Goal: Use online tool/utility: Utilize a website feature to perform a specific function

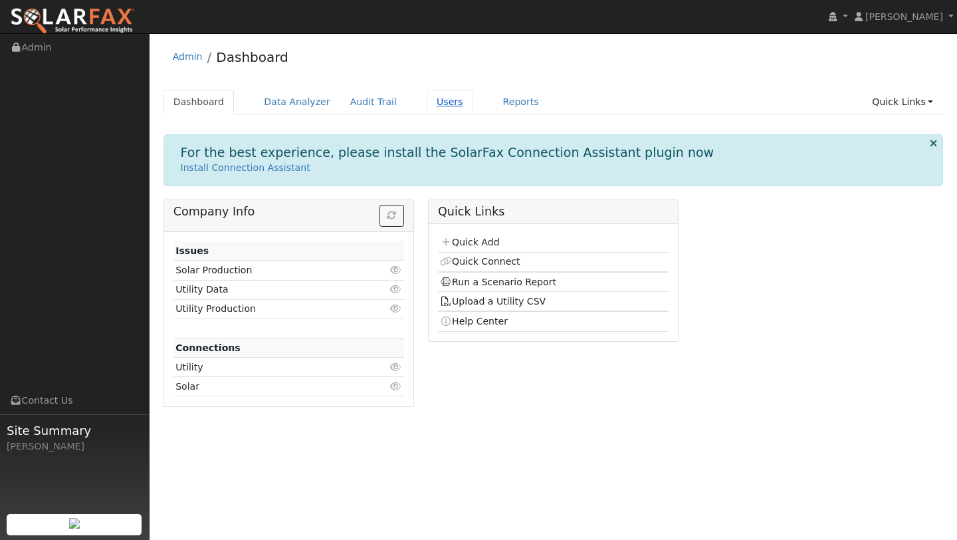
click at [431, 106] on link "Users" at bounding box center [450, 102] width 47 height 25
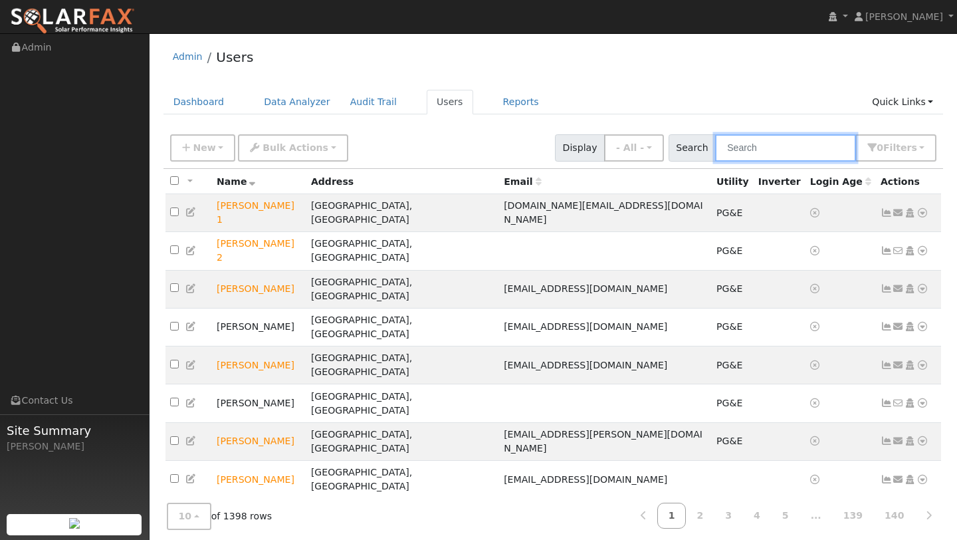
click at [745, 155] on input "text" at bounding box center [785, 147] width 141 height 27
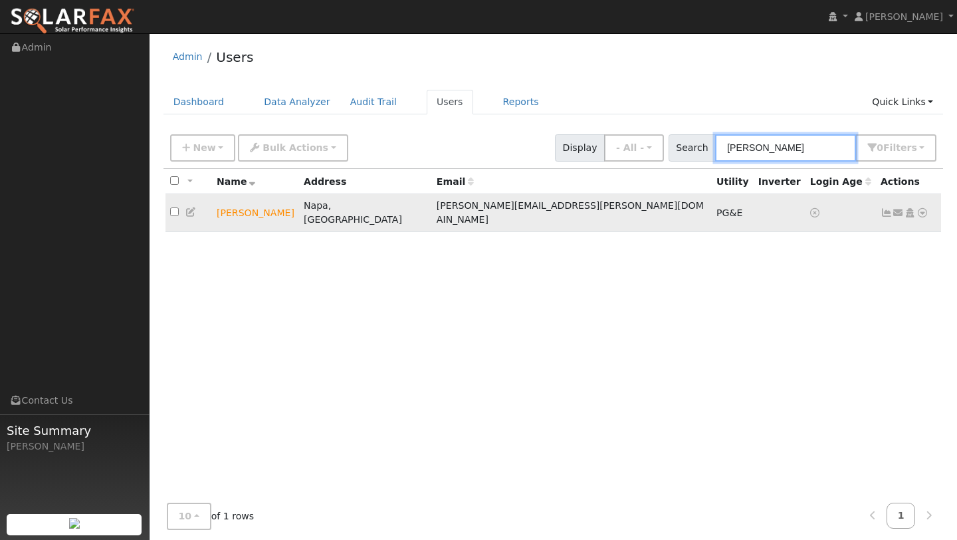
type input "CAPRIOLA"
click at [925, 213] on link at bounding box center [922, 213] width 12 height 14
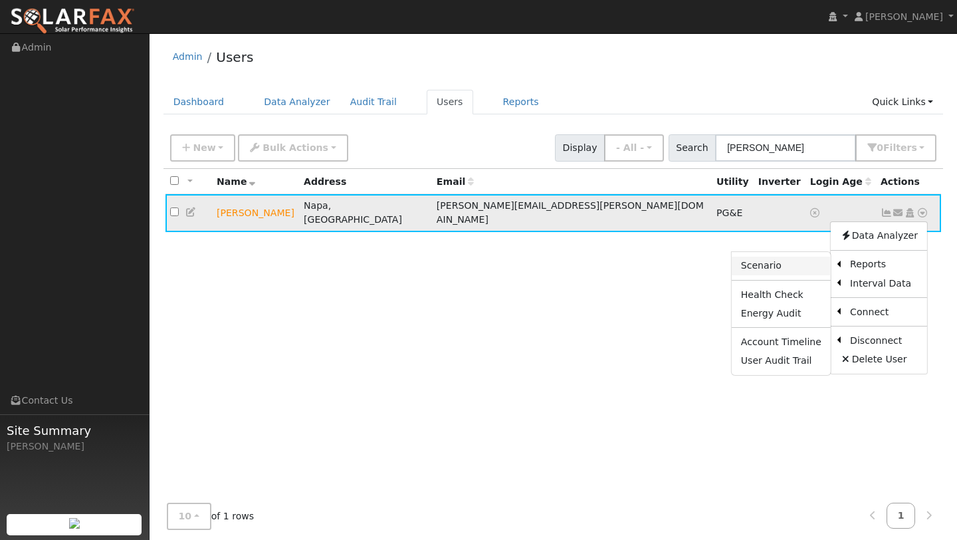
click at [787, 266] on link "Scenario" at bounding box center [781, 265] width 99 height 19
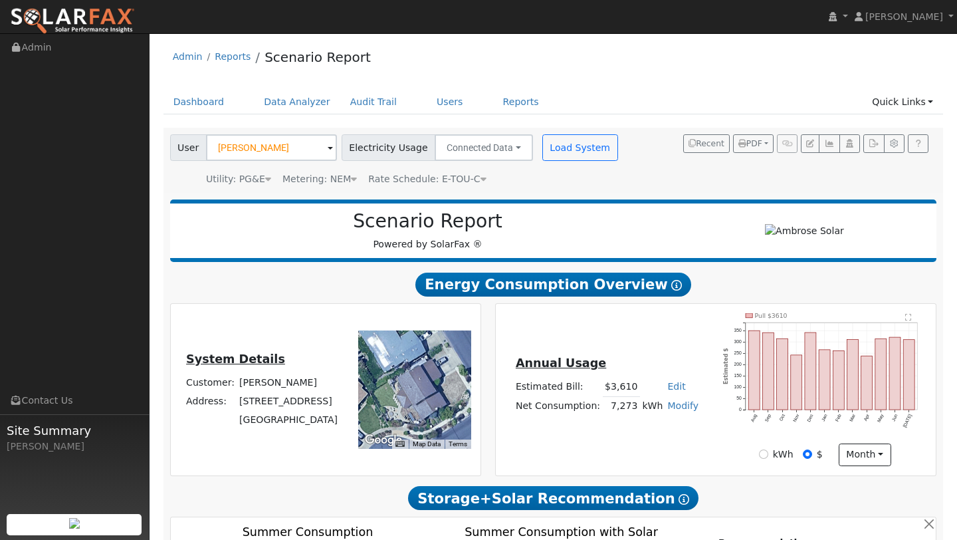
scroll to position [705, 0]
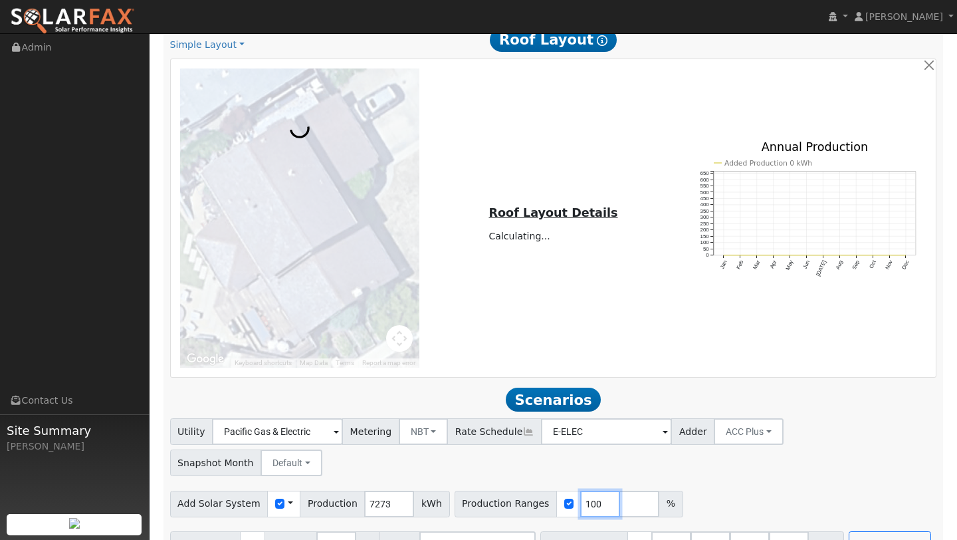
click at [584, 490] on input "100" at bounding box center [600, 503] width 40 height 27
click at [580, 490] on input "100" at bounding box center [600, 503] width 40 height 27
type input "0"
click at [581, 485] on div "Add Solar System Use CSV Data Production 7273 kWh Production Ranges 0 %" at bounding box center [552, 500] width 771 height 31
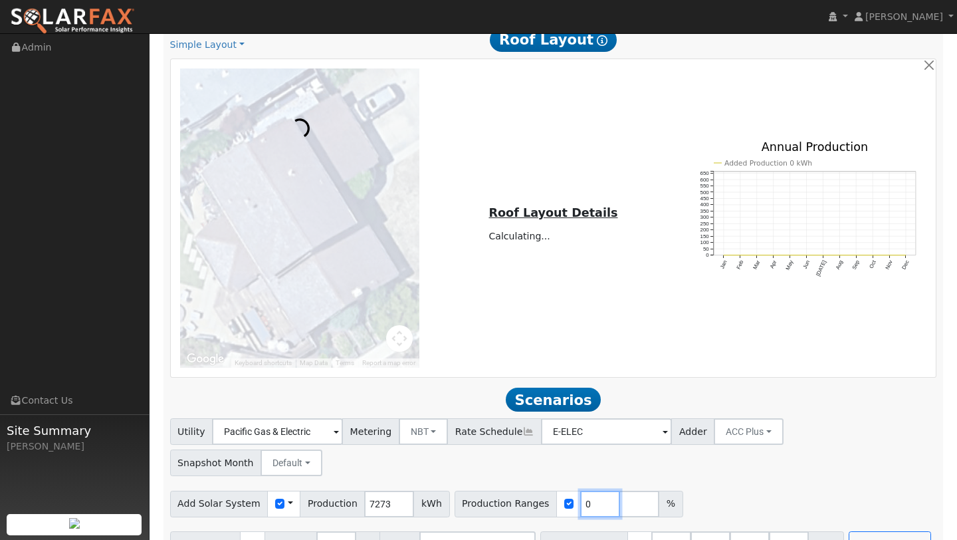
click at [581, 490] on input "0" at bounding box center [600, 503] width 40 height 27
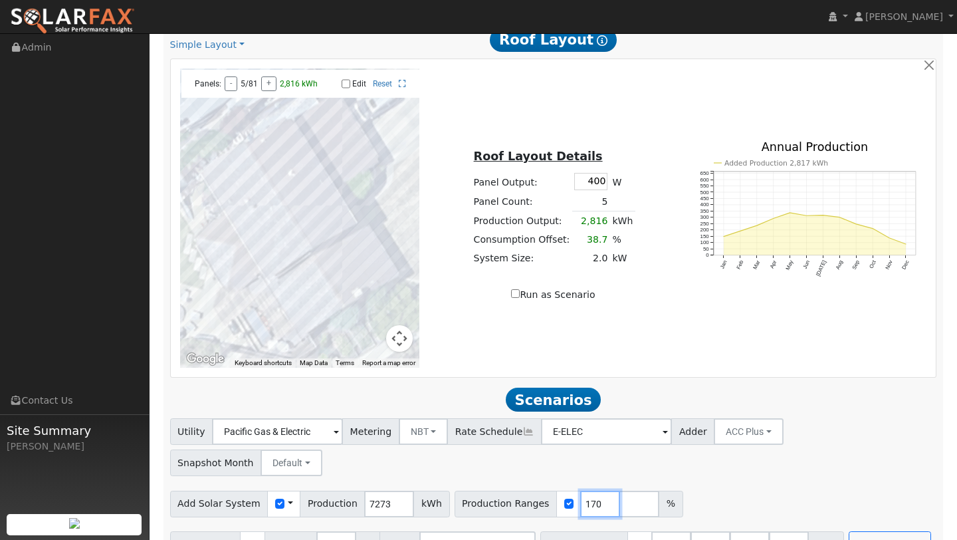
type input "170"
click at [663, 531] on input "13.5" at bounding box center [671, 544] width 40 height 27
type input "27"
type input "40.5"
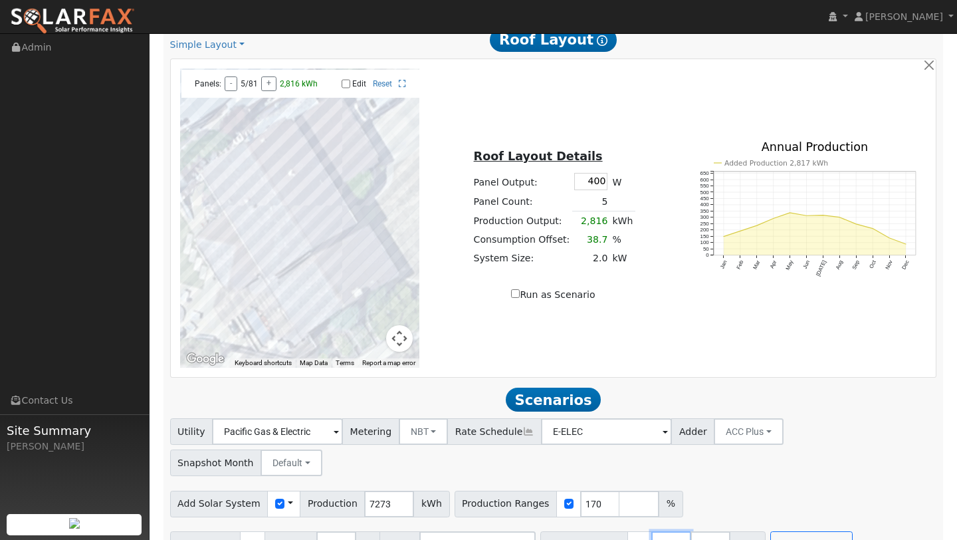
type input "4"
type input "0"
click at [713, 485] on div "Add Solar System Use CSV Data Production 7273 kWh Production Ranges 170 %" at bounding box center [552, 500] width 771 height 31
click at [773, 526] on div "Add Battery Reserve 3 % Mode Self Consumption Self Consumption Peak Savings ACC…" at bounding box center [552, 541] width 771 height 31
click at [773, 531] on button "Run Scenarios" at bounding box center [811, 544] width 82 height 27
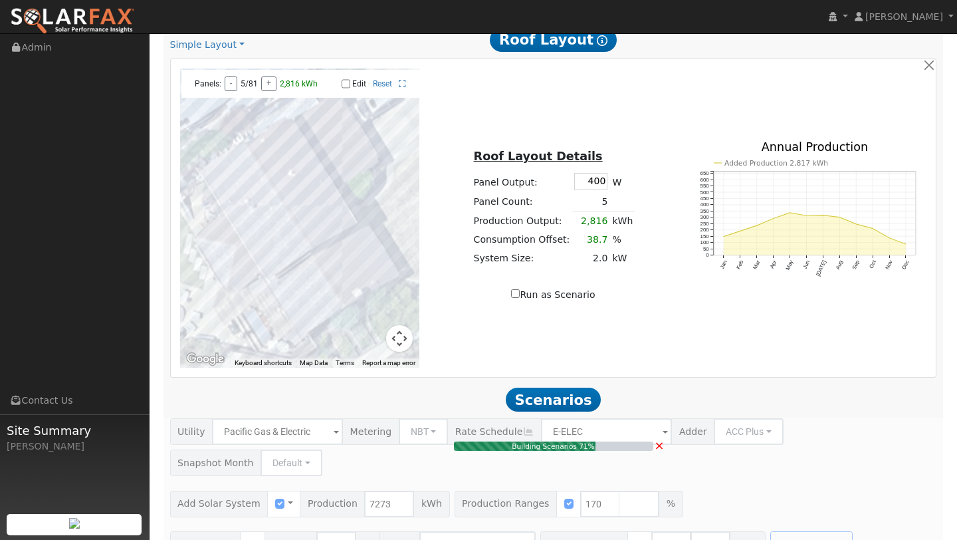
type input "8.2"
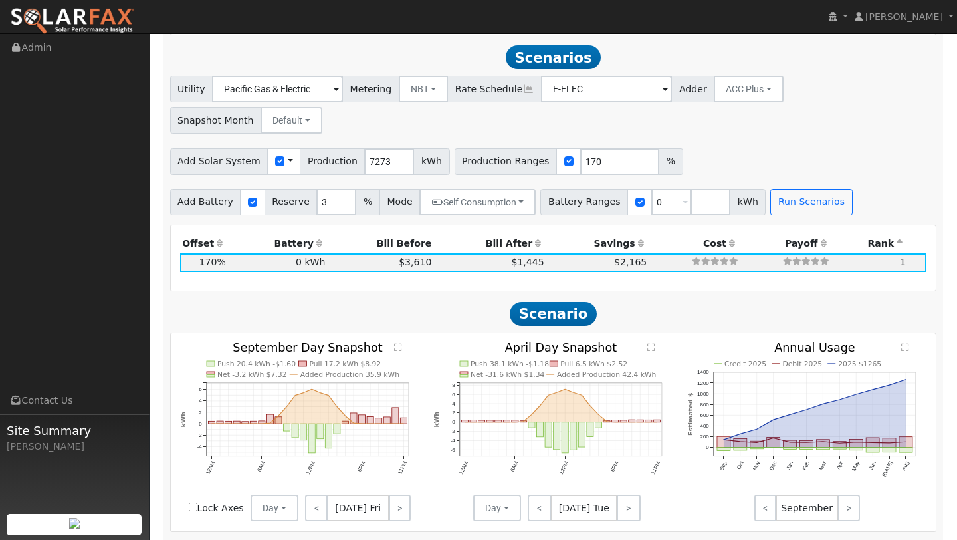
scroll to position [1052, 0]
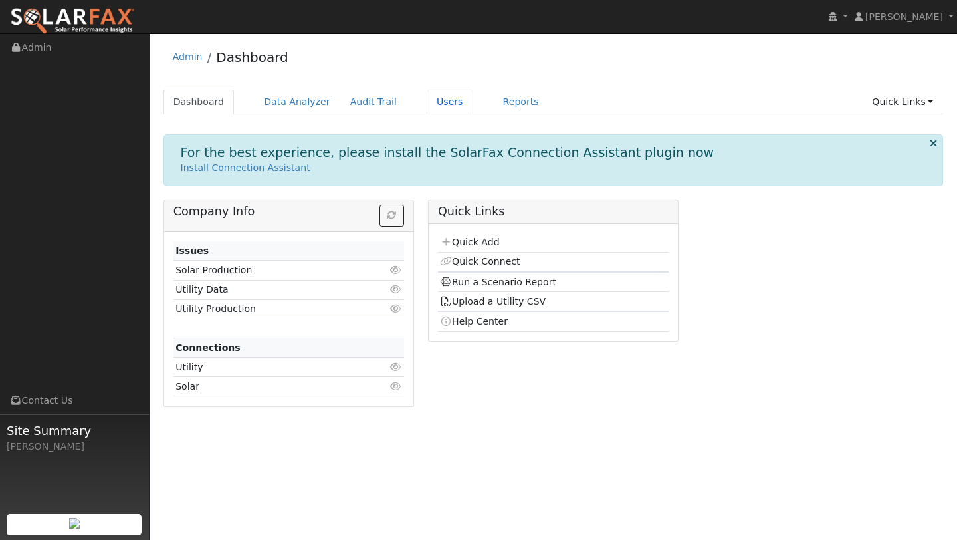
click at [427, 96] on link "Users" at bounding box center [450, 102] width 47 height 25
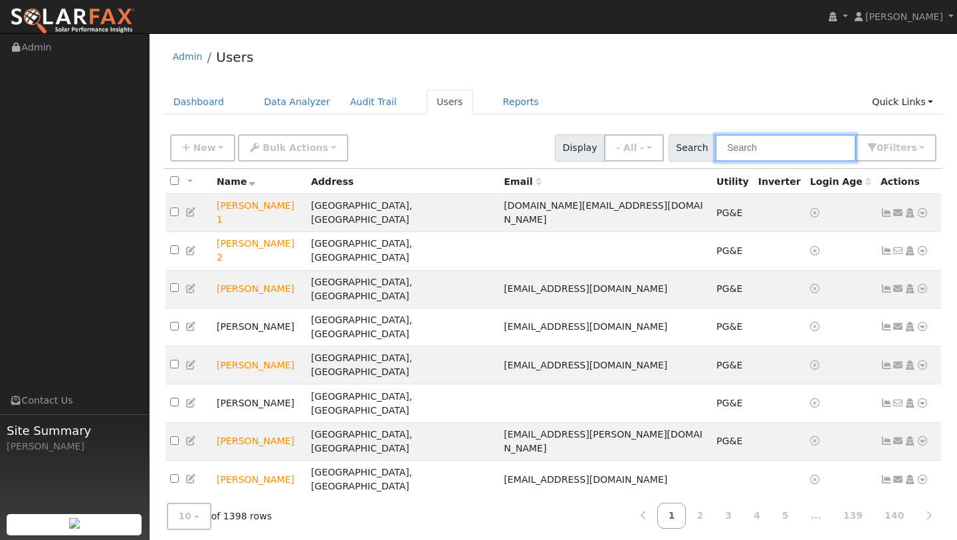
click at [760, 139] on input "text" at bounding box center [785, 147] width 141 height 27
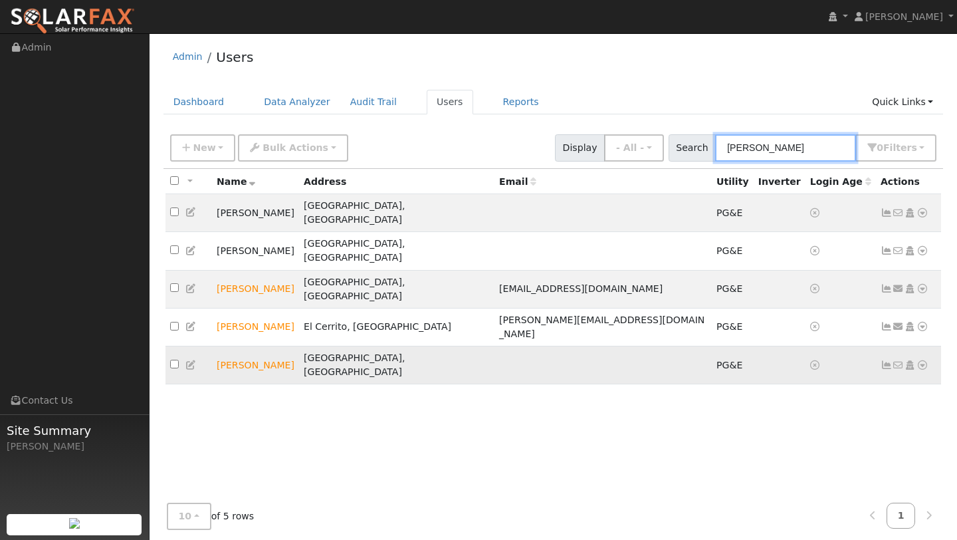
type input "[PERSON_NAME]"
click at [920, 360] on icon at bounding box center [922, 364] width 12 height 9
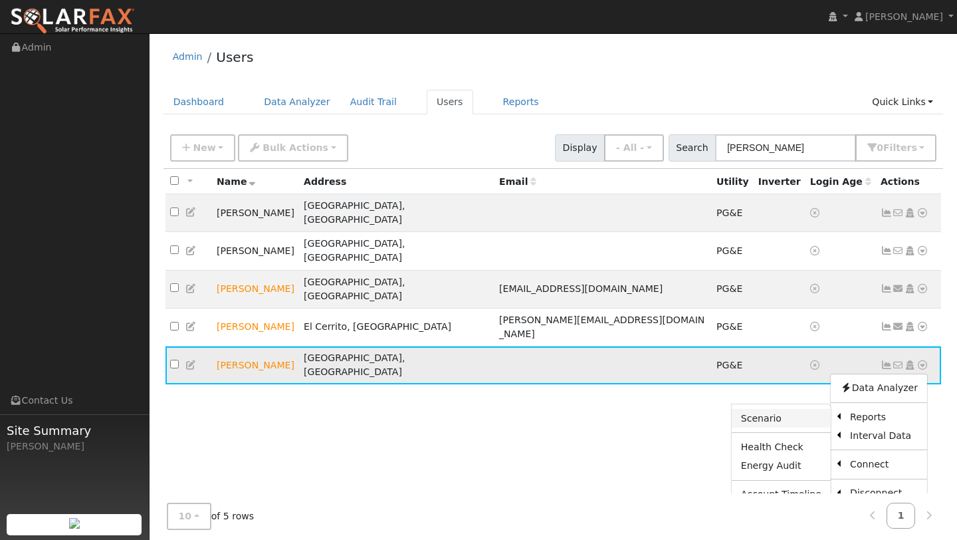
click at [817, 409] on link "Scenario" at bounding box center [781, 418] width 99 height 19
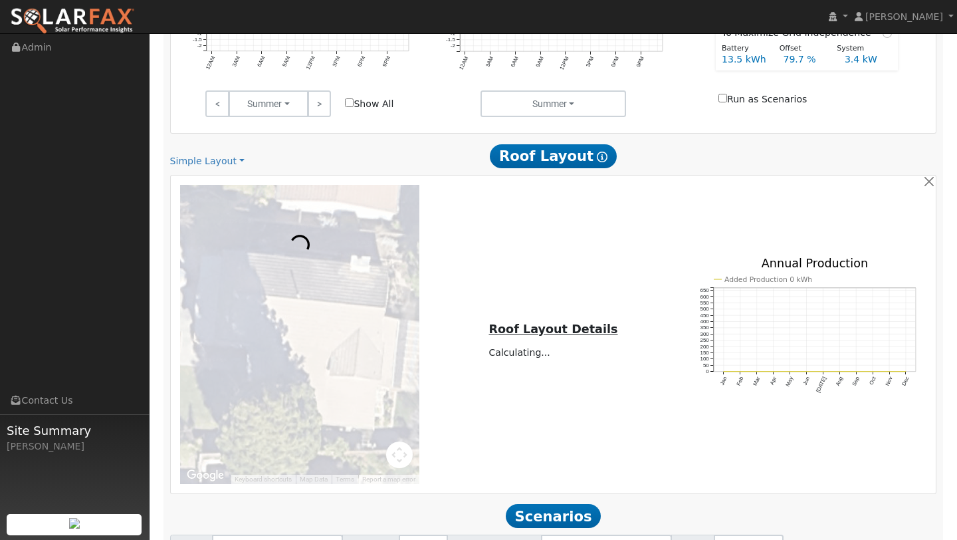
scroll to position [705, 0]
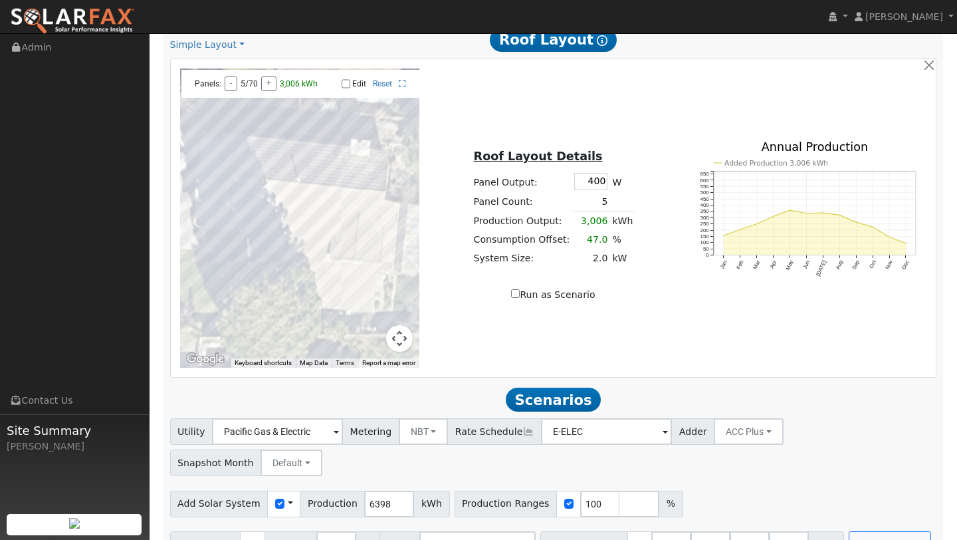
click at [588, 486] on div "Utility Pacific Gas & Electric Metering NBT NEM NBT Rate Schedule E-ELEC Adder …" at bounding box center [553, 487] width 781 height 139
click at [587, 490] on input "100" at bounding box center [600, 503] width 40 height 27
type input "1"
type input "133"
click at [747, 531] on input "40.5" at bounding box center [750, 544] width 40 height 27
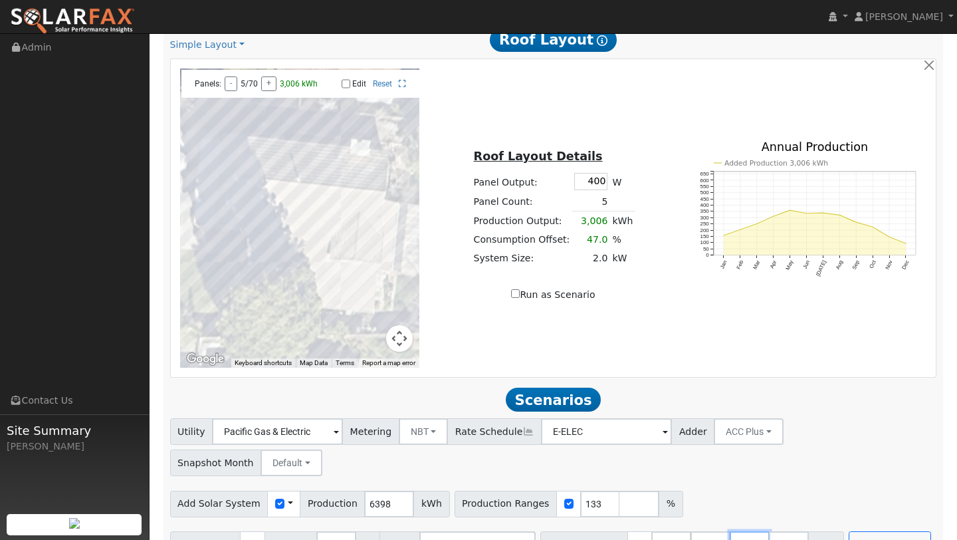
type input "4"
click at [809, 531] on button "Run Scenarios" at bounding box center [850, 544] width 82 height 27
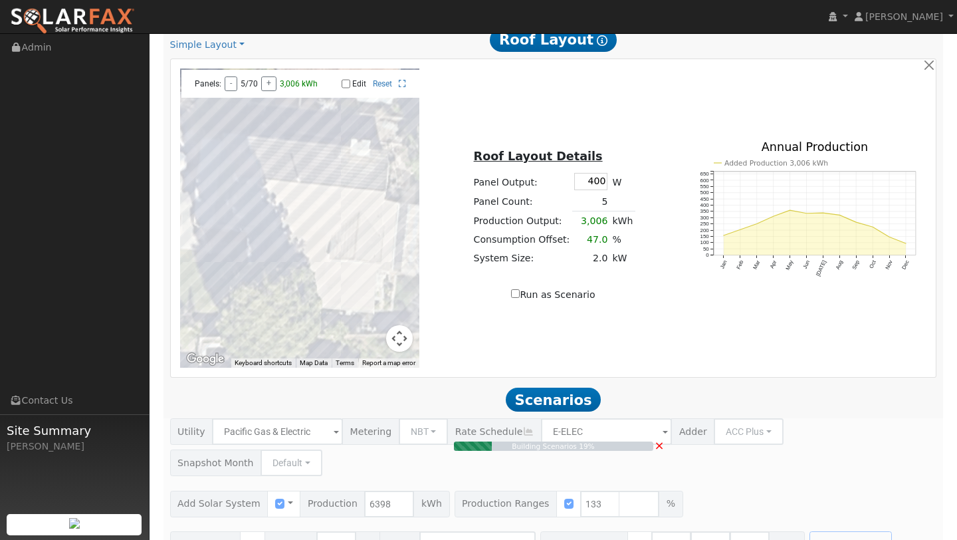
click at [400, 329] on button "Map camera controls" at bounding box center [399, 338] width 27 height 27
click at [369, 342] on button "Zoom out" at bounding box center [366, 338] width 27 height 27
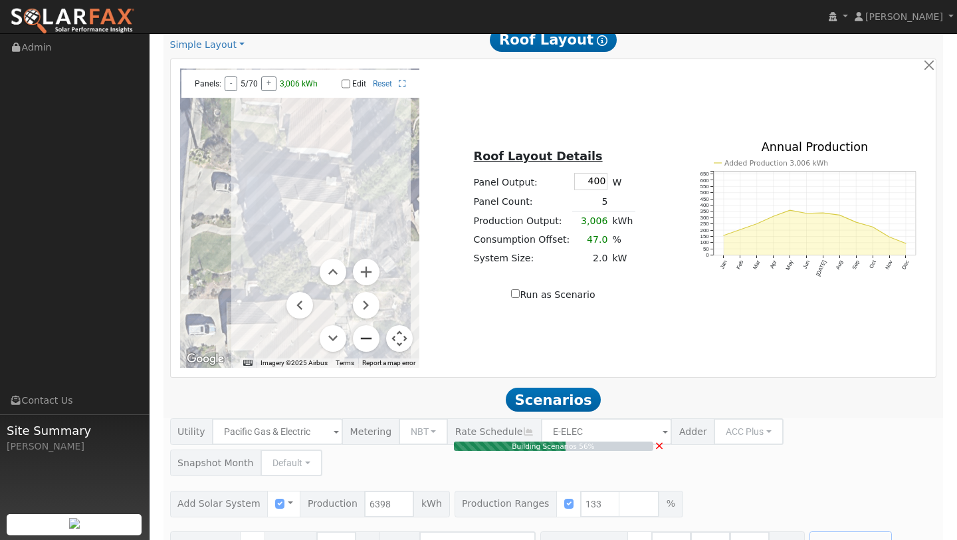
click at [369, 342] on button "Zoom out" at bounding box center [366, 338] width 27 height 27
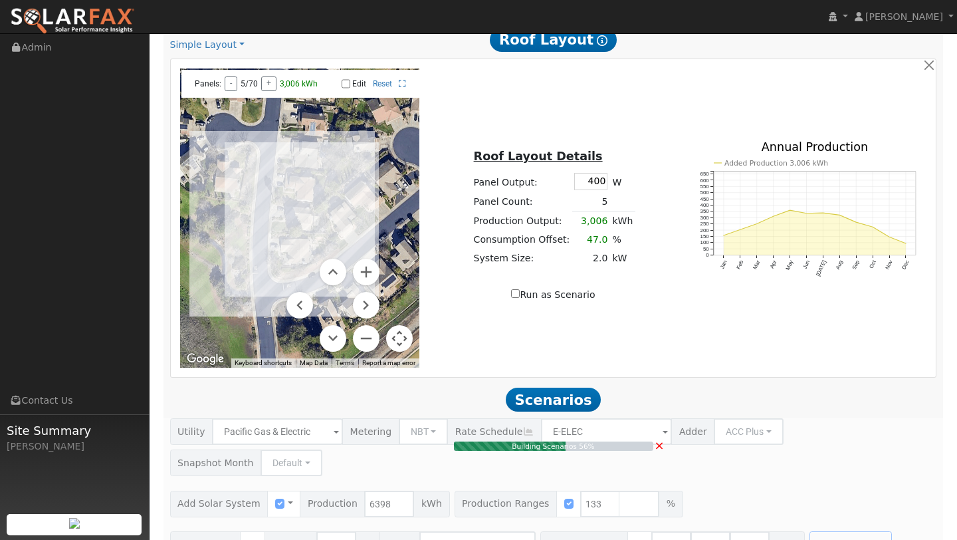
click at [408, 332] on button "Map camera controls" at bounding box center [399, 338] width 27 height 27
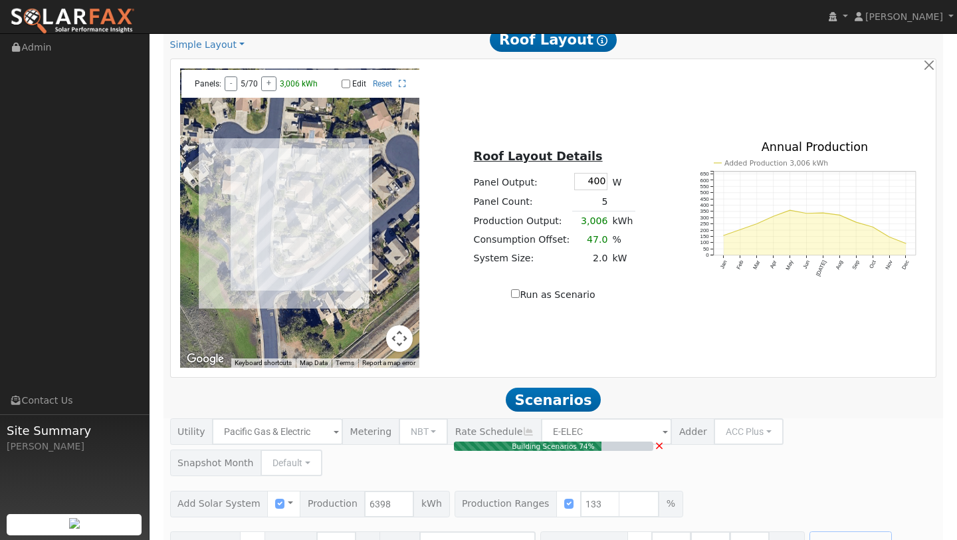
type input "5.7"
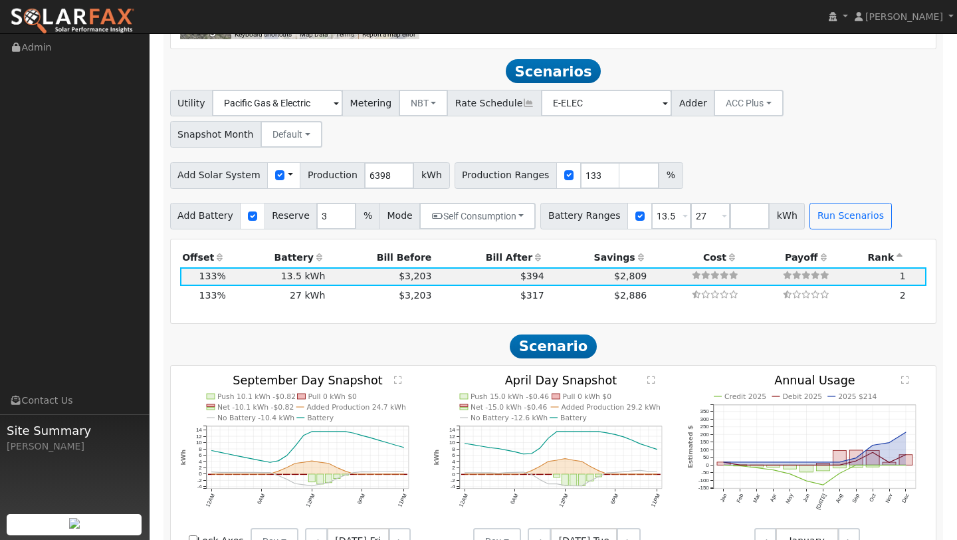
scroll to position [1052, 0]
